Goal: Navigation & Orientation: Find specific page/section

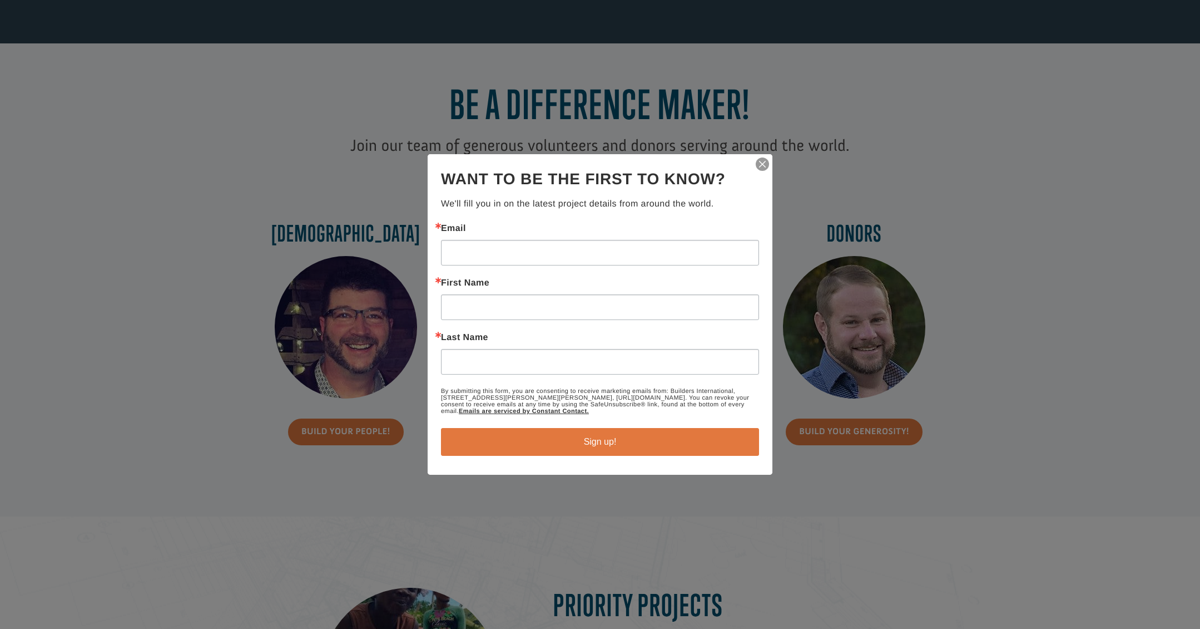
scroll to position [384, 0]
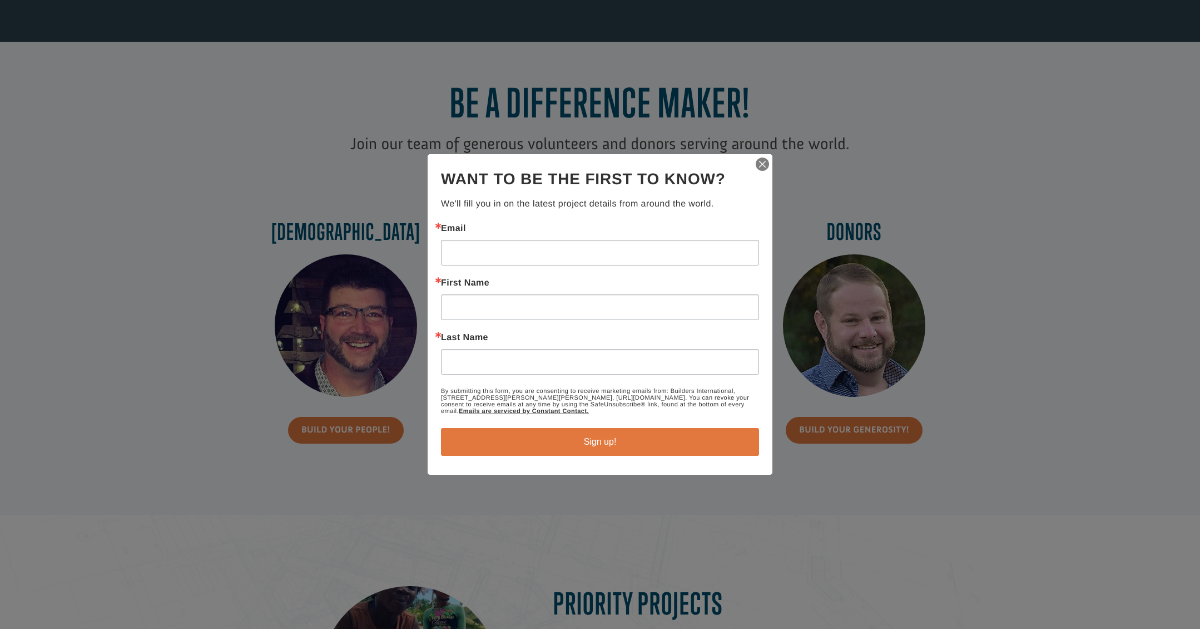
click at [759, 162] on img "button" at bounding box center [763, 164] width 16 height 16
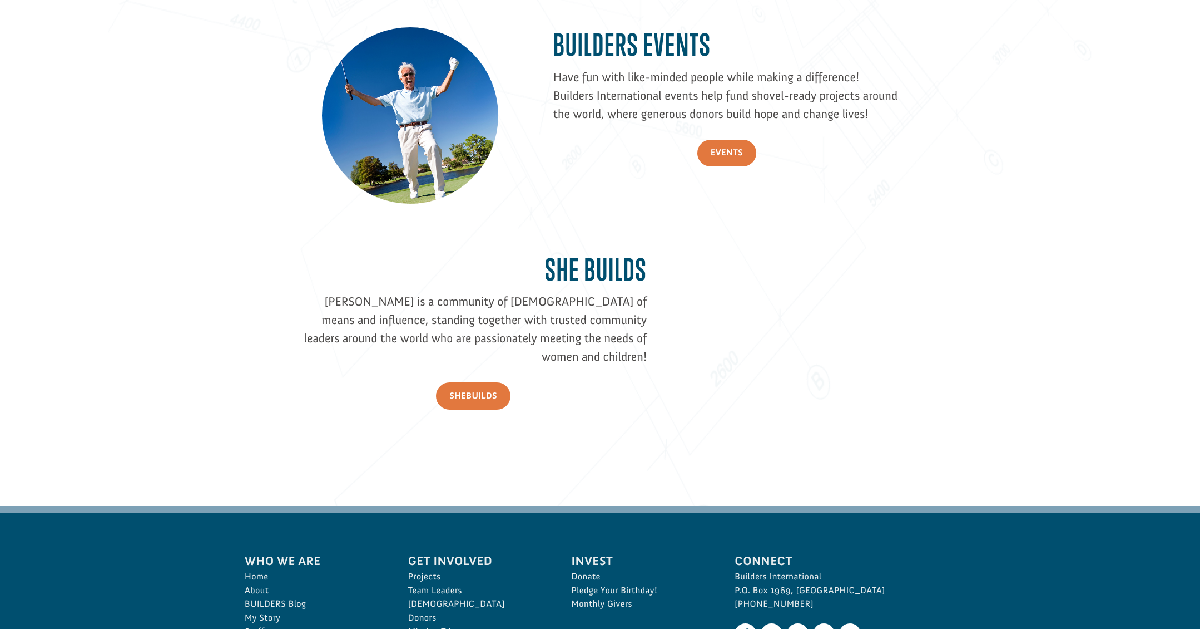
scroll to position [1595, 0]
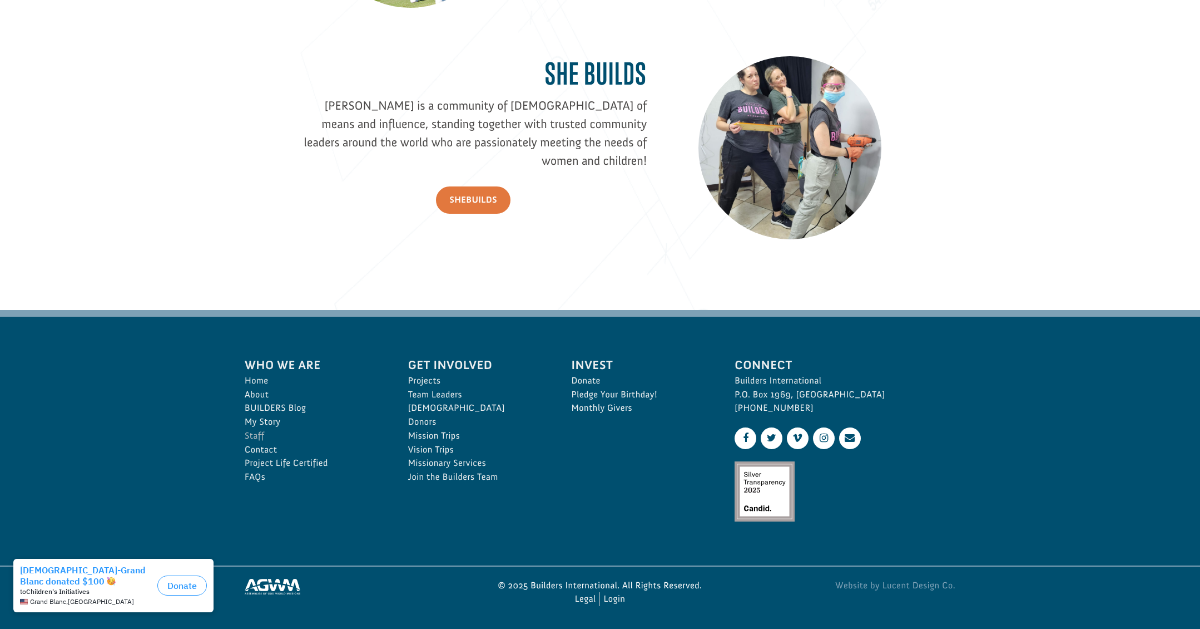
click at [256, 433] on link "Staff" at bounding box center [314, 436] width 139 height 14
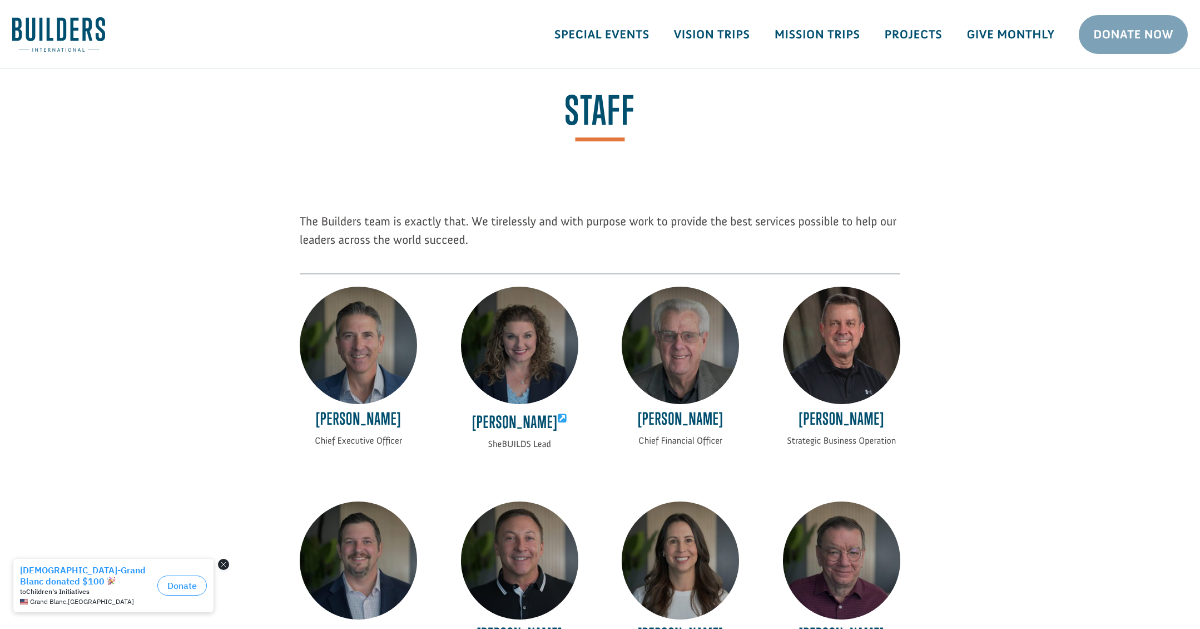
drag, startPoint x: 225, startPoint y: 1117, endPoint x: 225, endPoint y: 565, distance: 552.9
click at [225, 565] on button "Close dialog" at bounding box center [223, 563] width 11 height 11
click at [363, 377] on img at bounding box center [358, 344] width 117 height 117
